Goal: Task Accomplishment & Management: Use online tool/utility

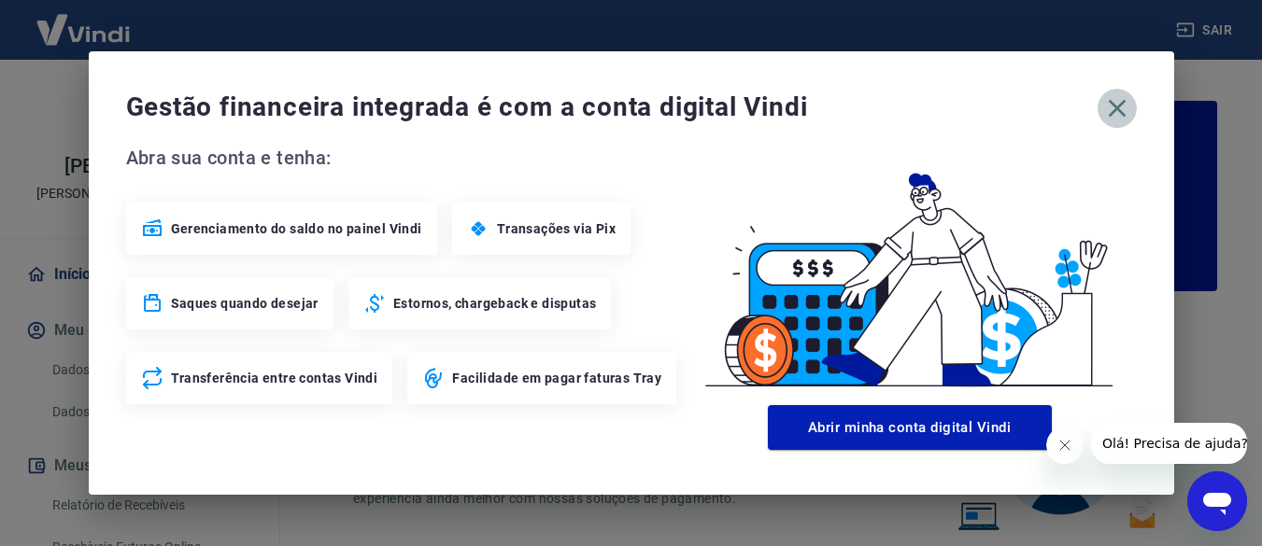
click at [1119, 112] on icon "button" at bounding box center [1116, 109] width 18 height 18
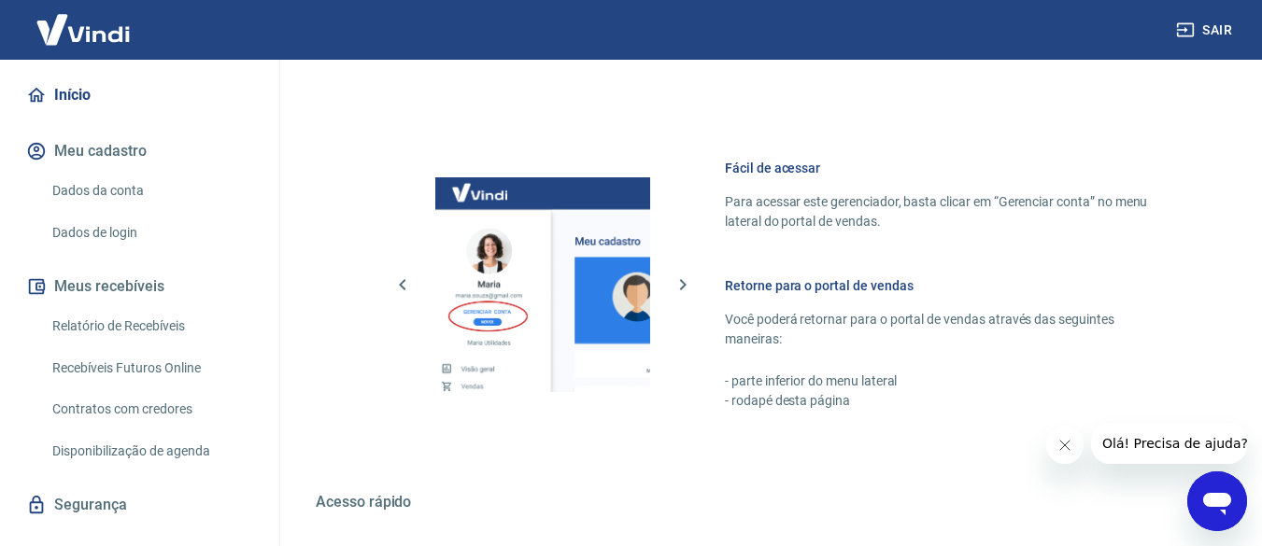
scroll to position [183, 0]
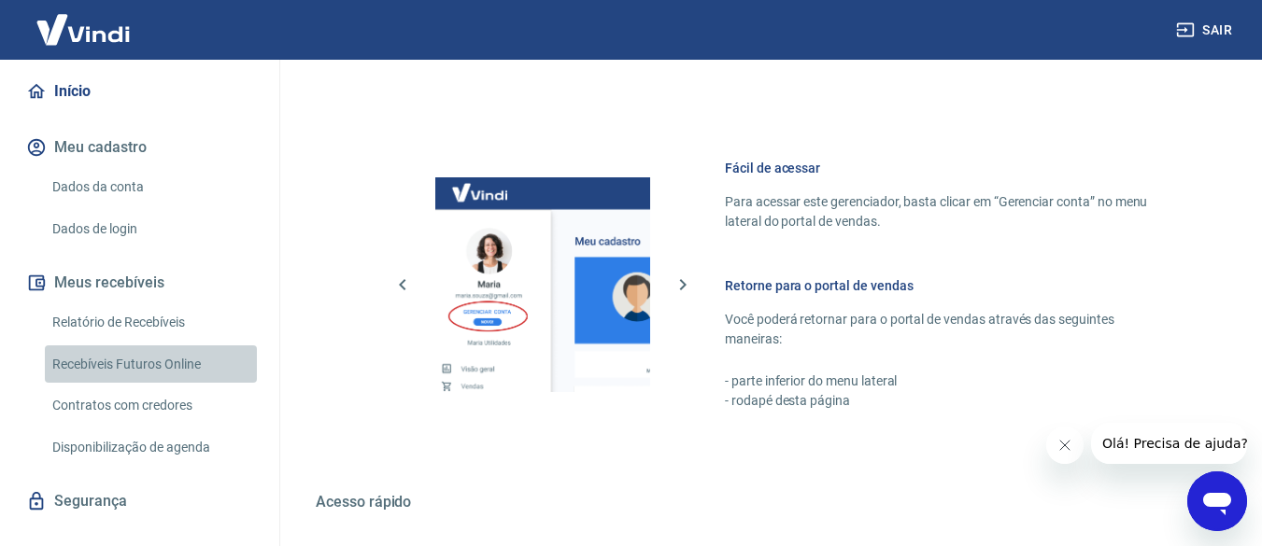
click at [154, 363] on link "Recebíveis Futuros Online" at bounding box center [151, 365] width 212 height 38
